Goal: Information Seeking & Learning: Check status

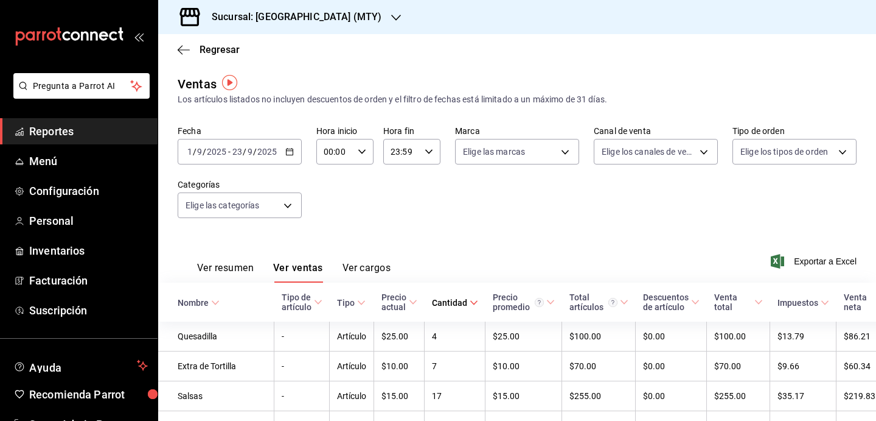
scroll to position [2, 0]
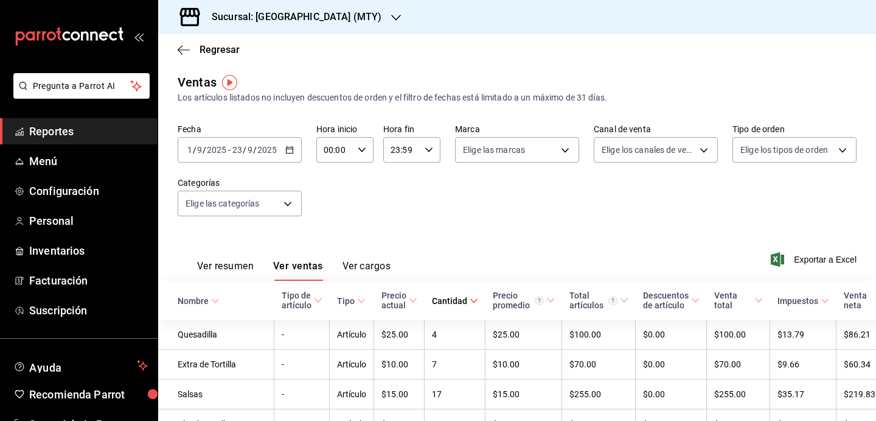
click at [231, 163] on div "Fecha [DATE] [DATE] - [DATE] [DATE] Hora inicio 00:00 Hora inicio Hora fin 23:5…" at bounding box center [517, 177] width 679 height 107
click at [225, 154] on input "2025" at bounding box center [216, 150] width 21 height 10
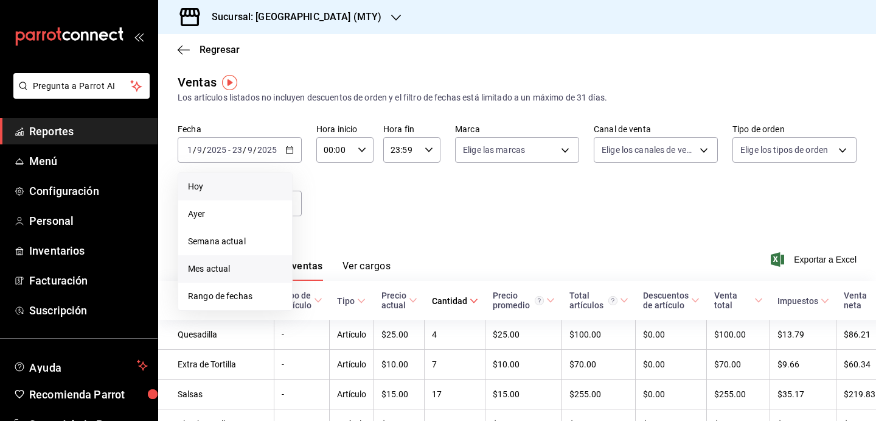
click at [214, 194] on li "Hoy" at bounding box center [235, 186] width 114 height 27
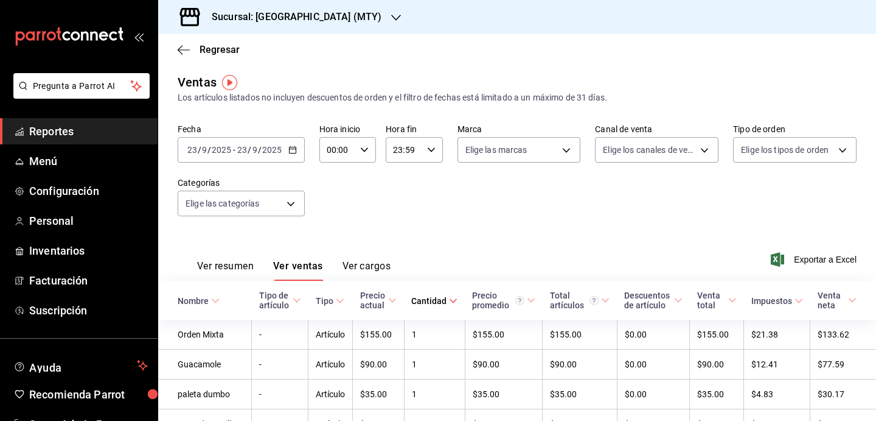
click at [220, 266] on button "Ver resumen" at bounding box center [225, 270] width 57 height 21
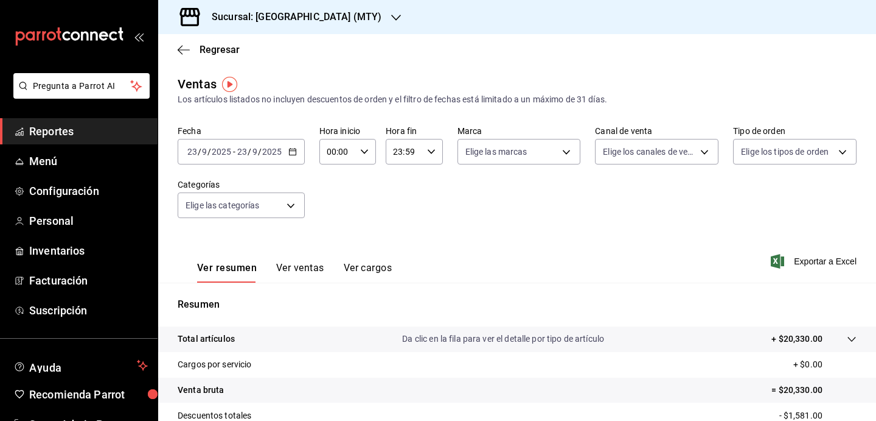
click at [209, 61] on div "Regresar" at bounding box center [517, 49] width 718 height 31
click at [203, 52] on span "Regresar" at bounding box center [220, 50] width 40 height 12
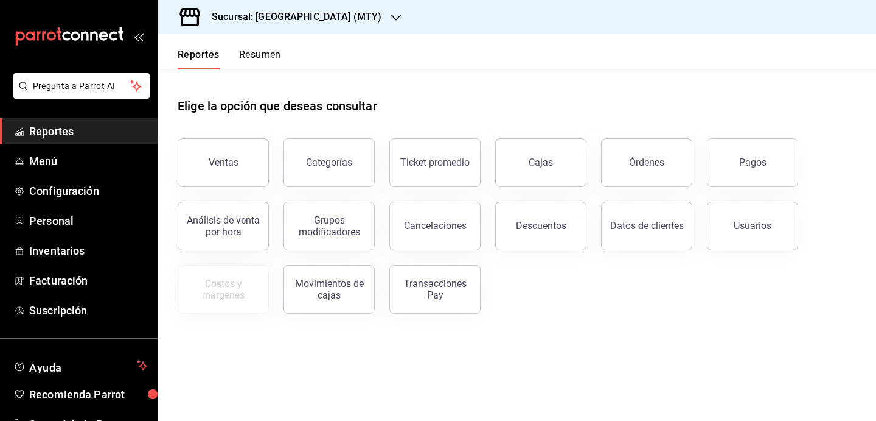
click at [266, 55] on button "Resumen" at bounding box center [260, 59] width 42 height 21
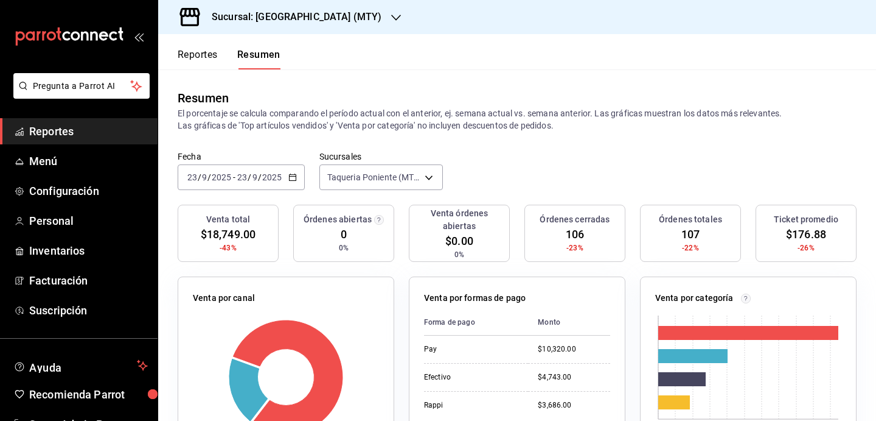
click at [274, 181] on input "2025" at bounding box center [272, 177] width 21 height 10
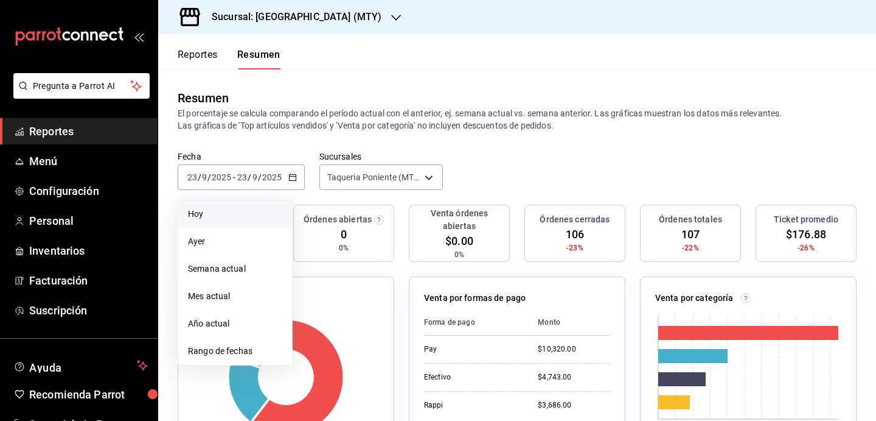
click at [261, 226] on li "Hoy" at bounding box center [235, 213] width 114 height 27
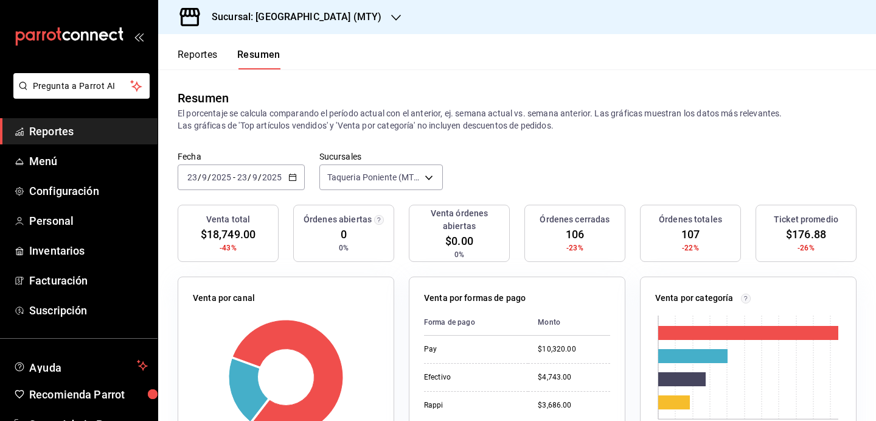
click at [276, 25] on div "Sucursal: [GEOGRAPHIC_DATA] (MTY)" at bounding box center [287, 17] width 238 height 34
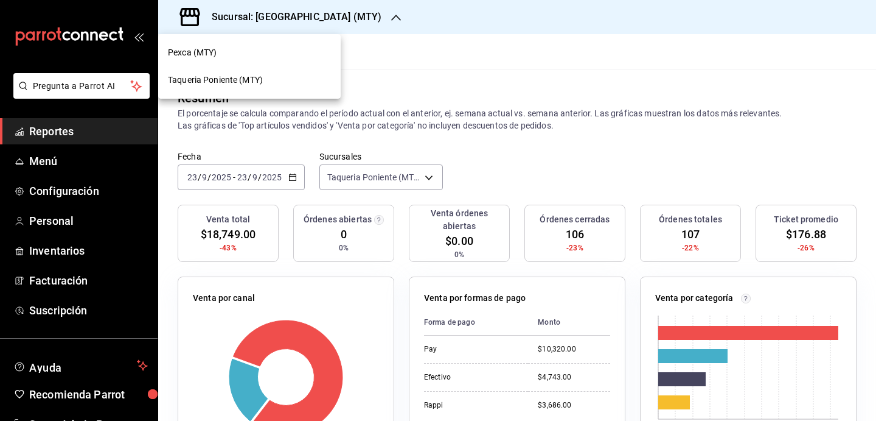
click at [269, 83] on div "Taqueria Poniente (MTY)" at bounding box center [249, 80] width 163 height 13
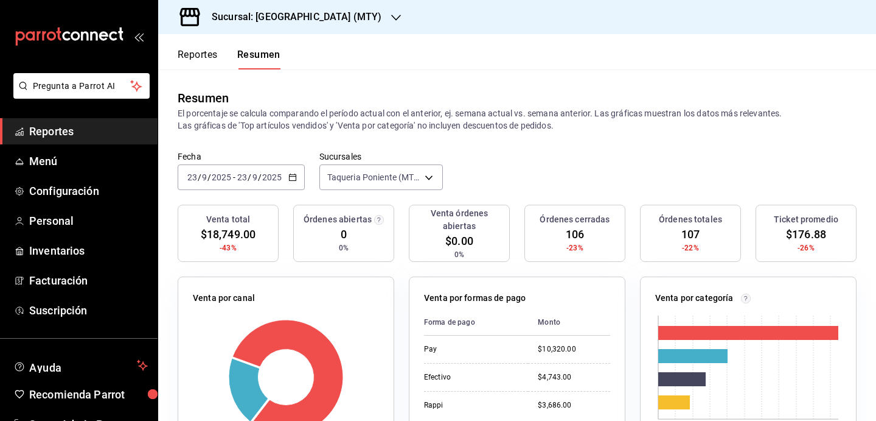
click at [303, 1] on div "Sucursal: [GEOGRAPHIC_DATA] (MTY)" at bounding box center [287, 17] width 238 height 34
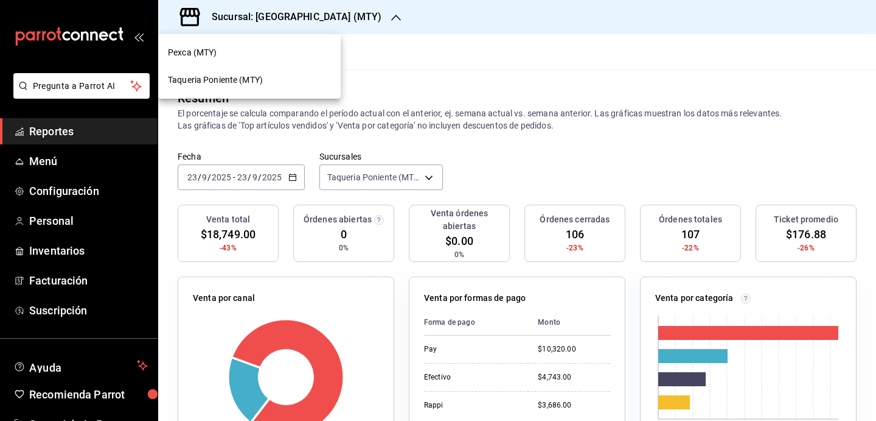
click at [279, 46] on div "Pexca (MTY)" at bounding box center [249, 52] width 183 height 27
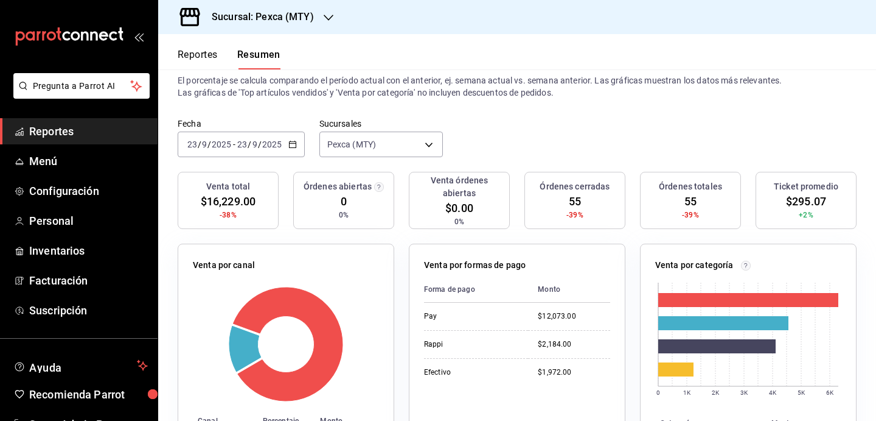
scroll to position [12, 0]
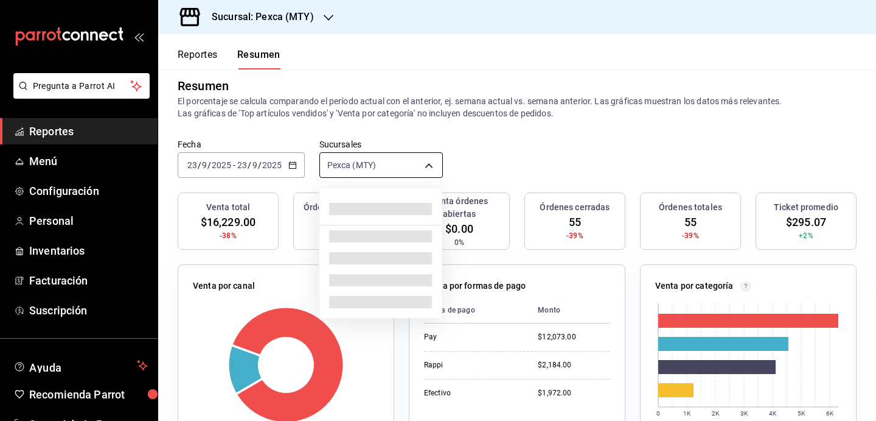
click at [347, 164] on body "Pregunta a Parrot AI Reportes Menú Configuración Personal Inventarios Facturaci…" at bounding box center [438, 210] width 876 height 421
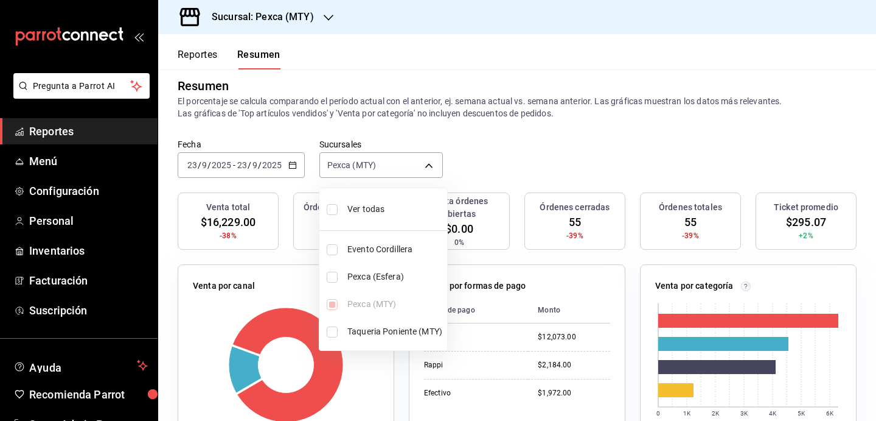
click at [372, 285] on li "Pexca (Esfera)" at bounding box center [384, 276] width 128 height 27
type input "[object Object],[object Object]"
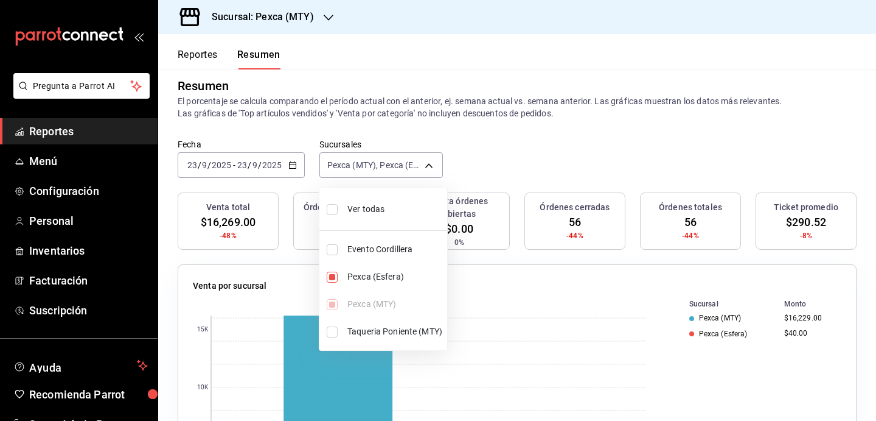
click at [350, 311] on div "Ver todas Evento Cordillera Pexca (Esfera) Pexca (MTY) [GEOGRAPHIC_DATA] ([GEOG…" at bounding box center [384, 269] width 128 height 152
click at [336, 306] on div "Ver todas Evento Cordillera Pexca (Esfera) Pexca (MTY) [GEOGRAPHIC_DATA] ([GEOG…" at bounding box center [384, 269] width 128 height 152
click at [334, 272] on input "checkbox" at bounding box center [332, 276] width 11 height 11
checkbox input "false"
type input "[object Object]"
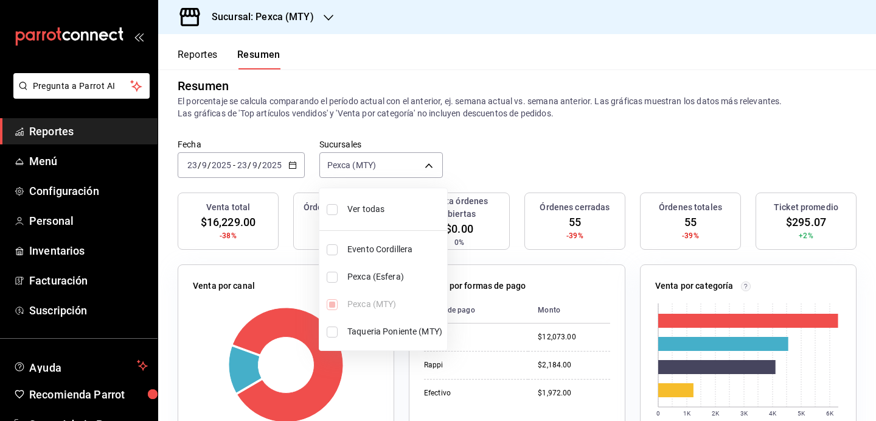
click at [337, 299] on div "Ver todas Evento Cordillera Pexca (Esfera) Pexca (MTY) [GEOGRAPHIC_DATA] ([GEOG…" at bounding box center [384, 269] width 128 height 152
click at [507, 90] on div at bounding box center [438, 210] width 876 height 421
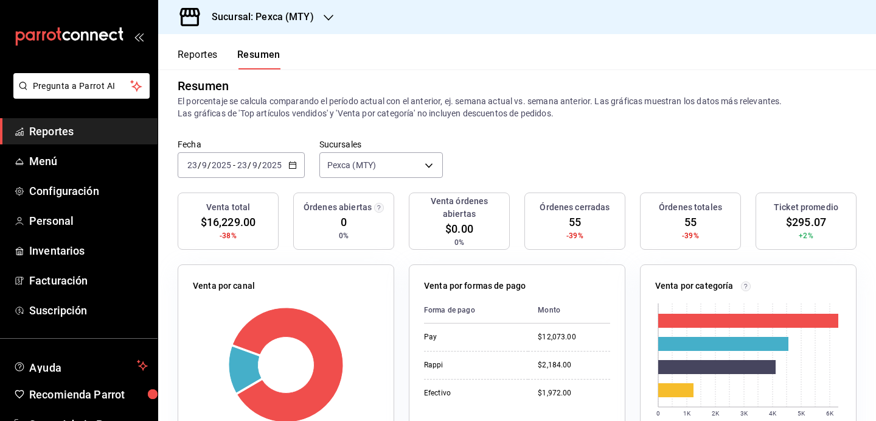
click at [332, 19] on icon "button" at bounding box center [329, 18] width 10 height 10
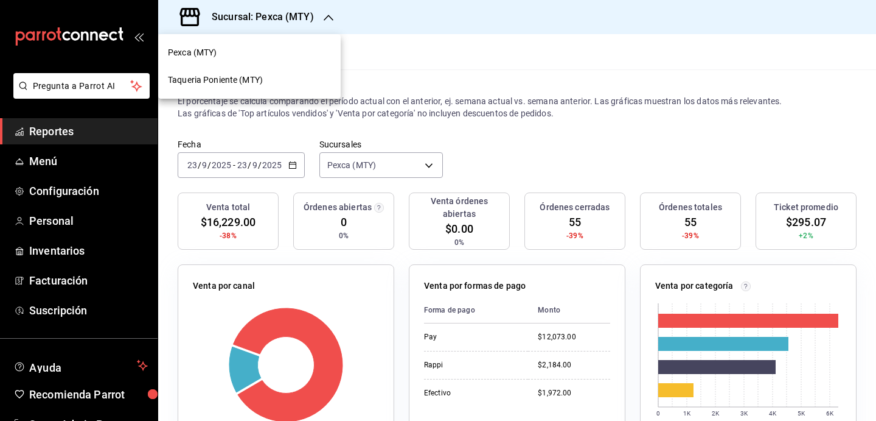
click at [382, 71] on div at bounding box center [438, 210] width 876 height 421
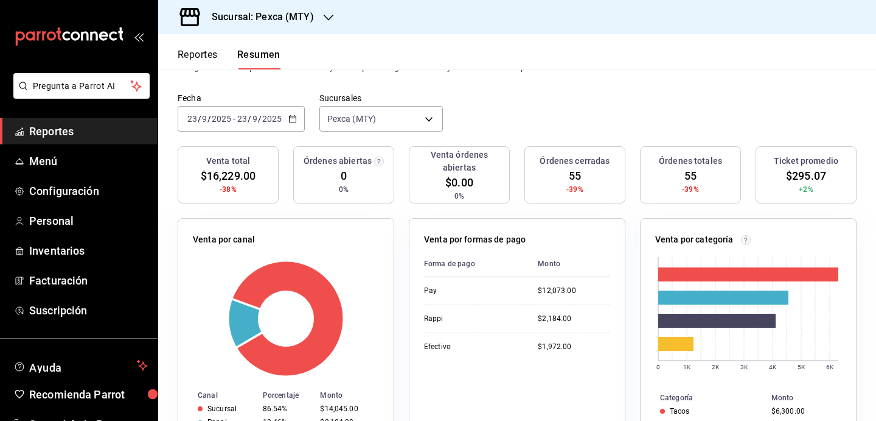
scroll to position [0, 0]
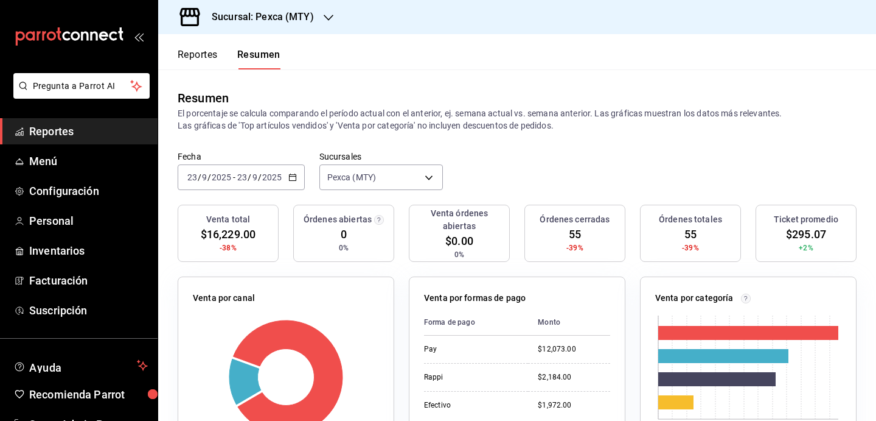
click at [315, 14] on div "Sucursal: Pexca (MTY)" at bounding box center [253, 17] width 170 height 34
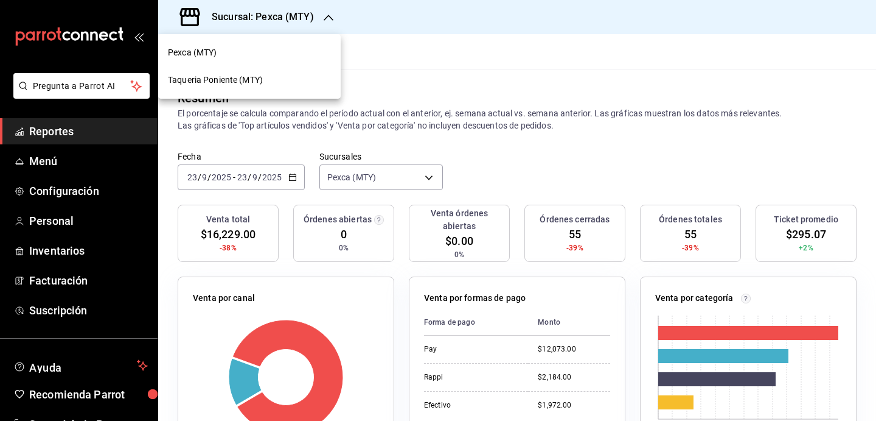
click at [283, 71] on div "Taqueria Poniente (MTY)" at bounding box center [249, 79] width 183 height 27
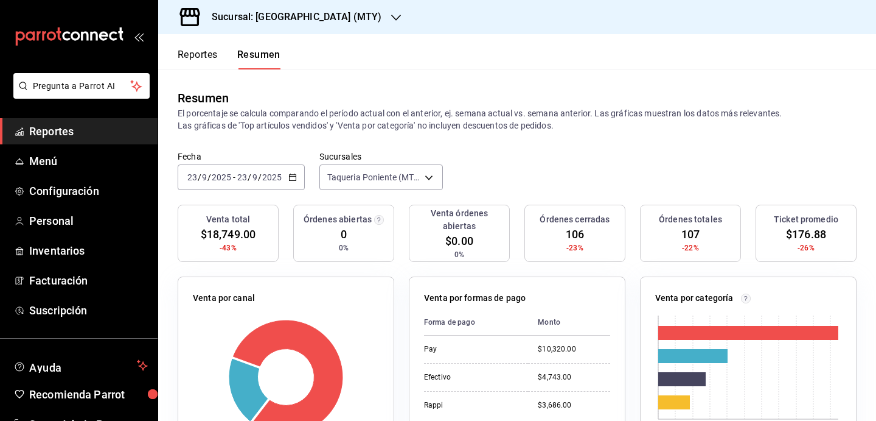
click at [293, 174] on icon "button" at bounding box center [293, 177] width 9 height 9
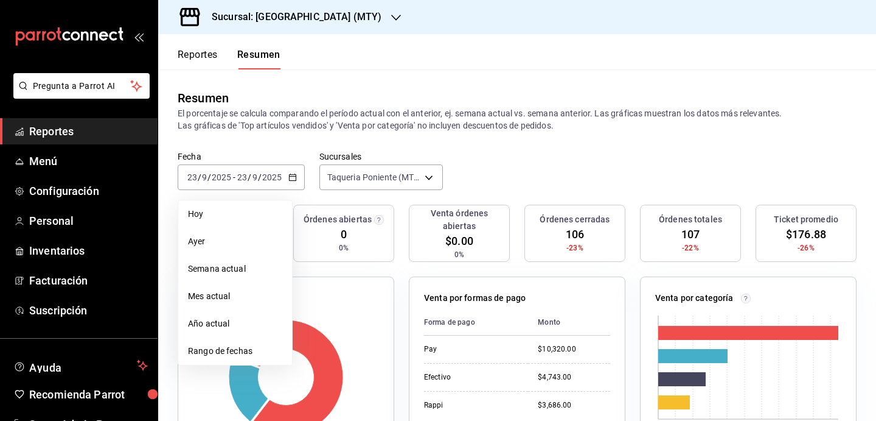
click at [243, 290] on span "Mes actual" at bounding box center [235, 296] width 94 height 13
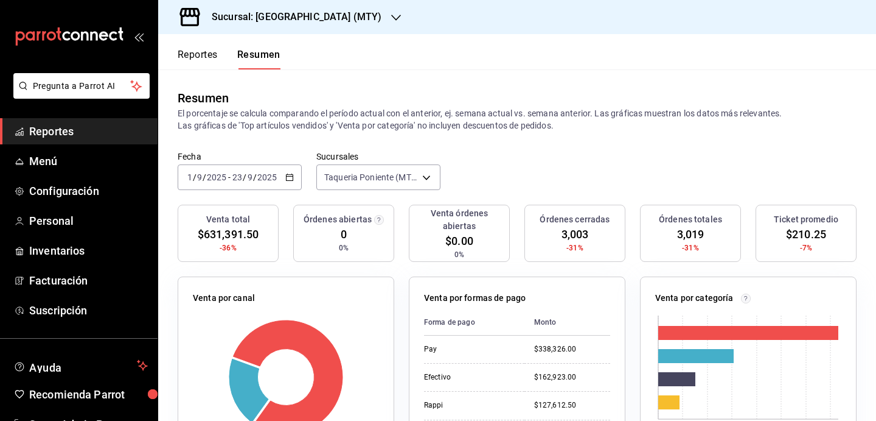
click at [488, 161] on div "Fecha [DATE] [DATE] - [DATE] [DATE] Sucursales [GEOGRAPHIC_DATA] (MTY) [object …" at bounding box center [517, 178] width 718 height 54
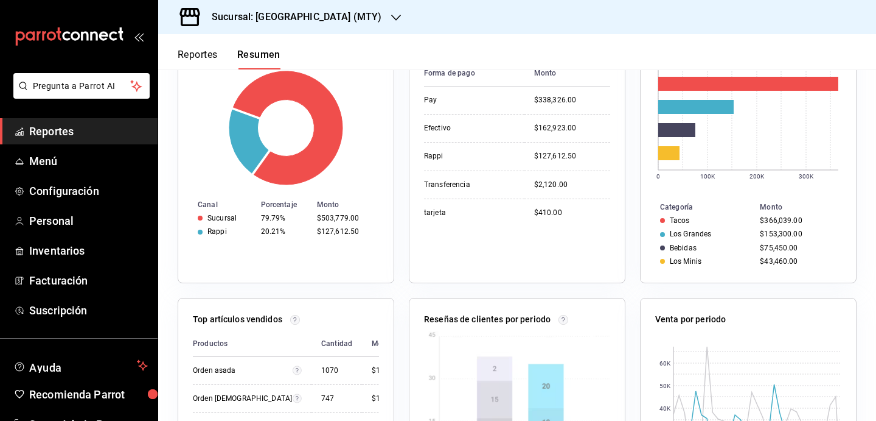
scroll to position [241, 0]
